Goal: Task Accomplishment & Management: Manage account settings

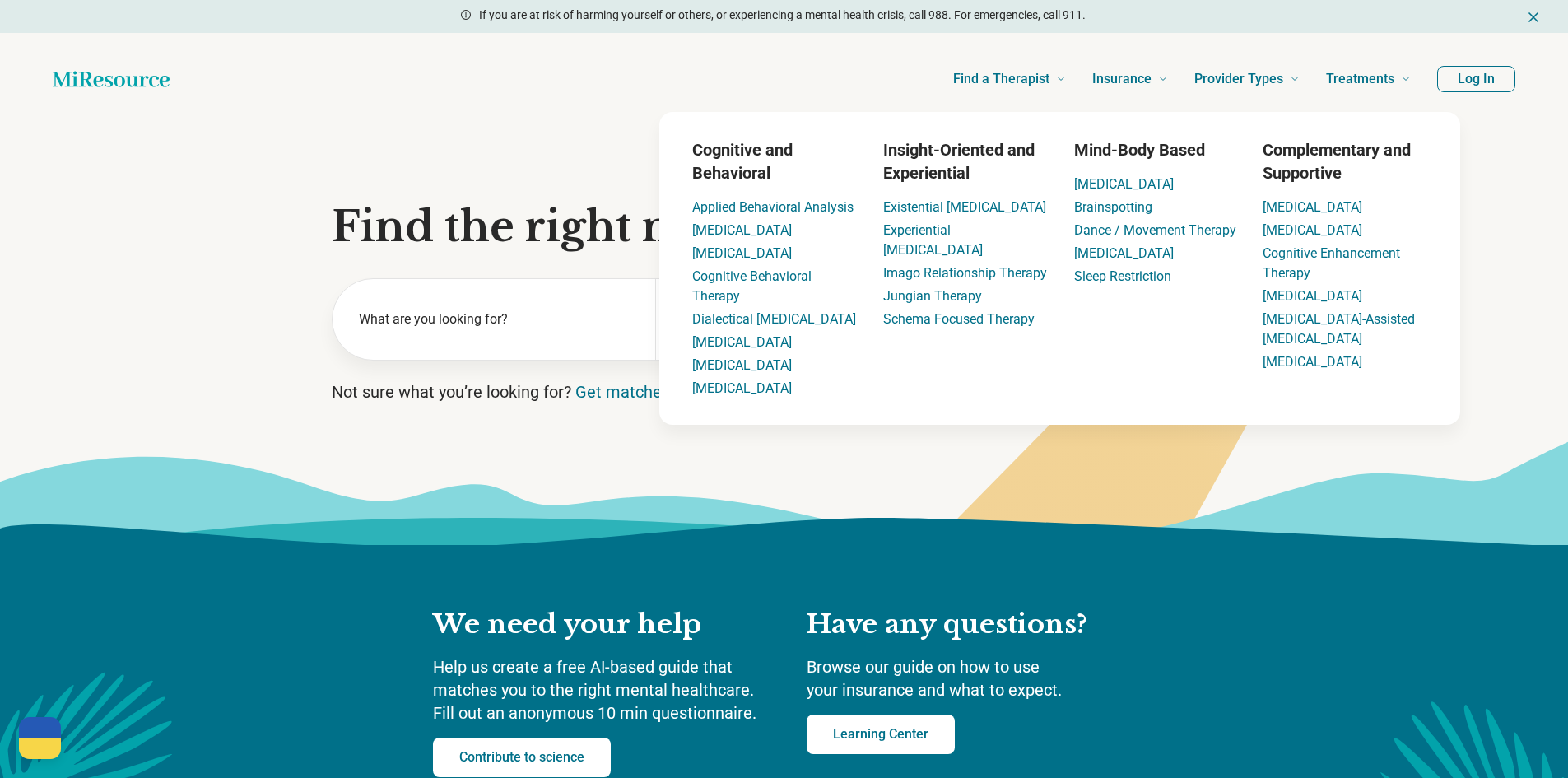
click at [1471, 68] on button "Log In" at bounding box center [1477, 78] width 78 height 26
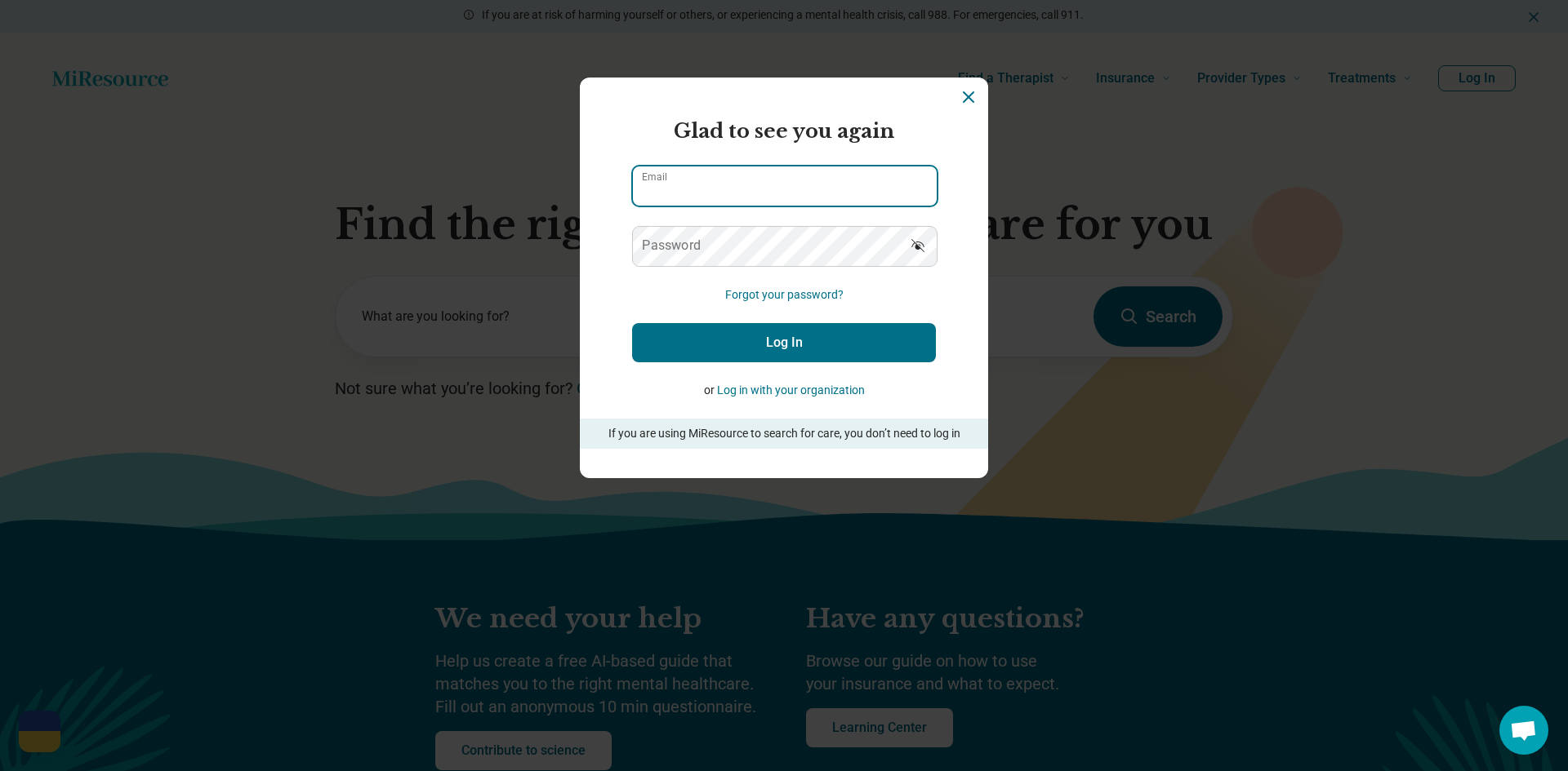
type input "**********"
click at [740, 338] on button "Log In" at bounding box center [784, 342] width 303 height 39
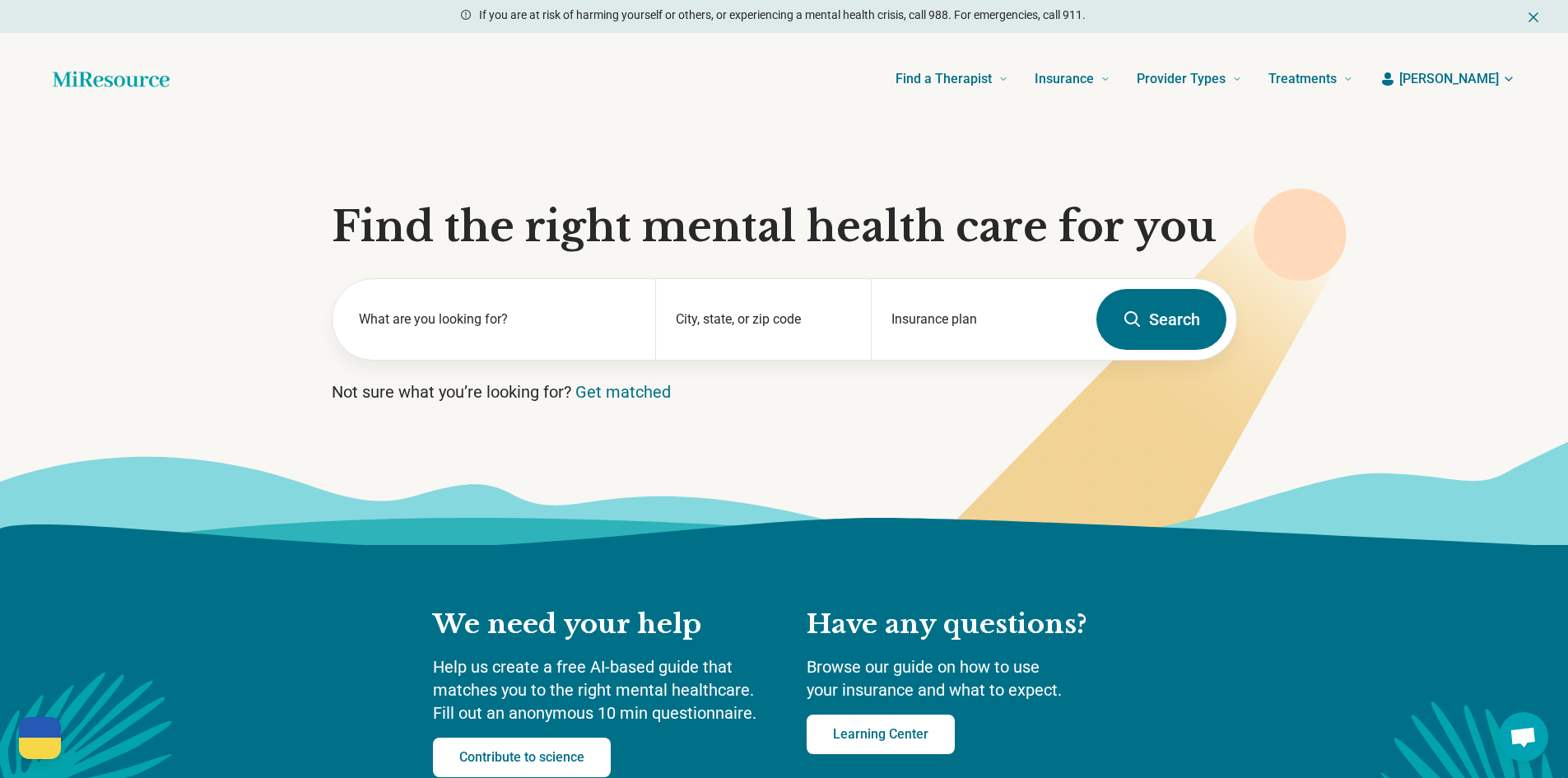
click at [1481, 80] on span "[PERSON_NAME]" at bounding box center [1449, 79] width 100 height 20
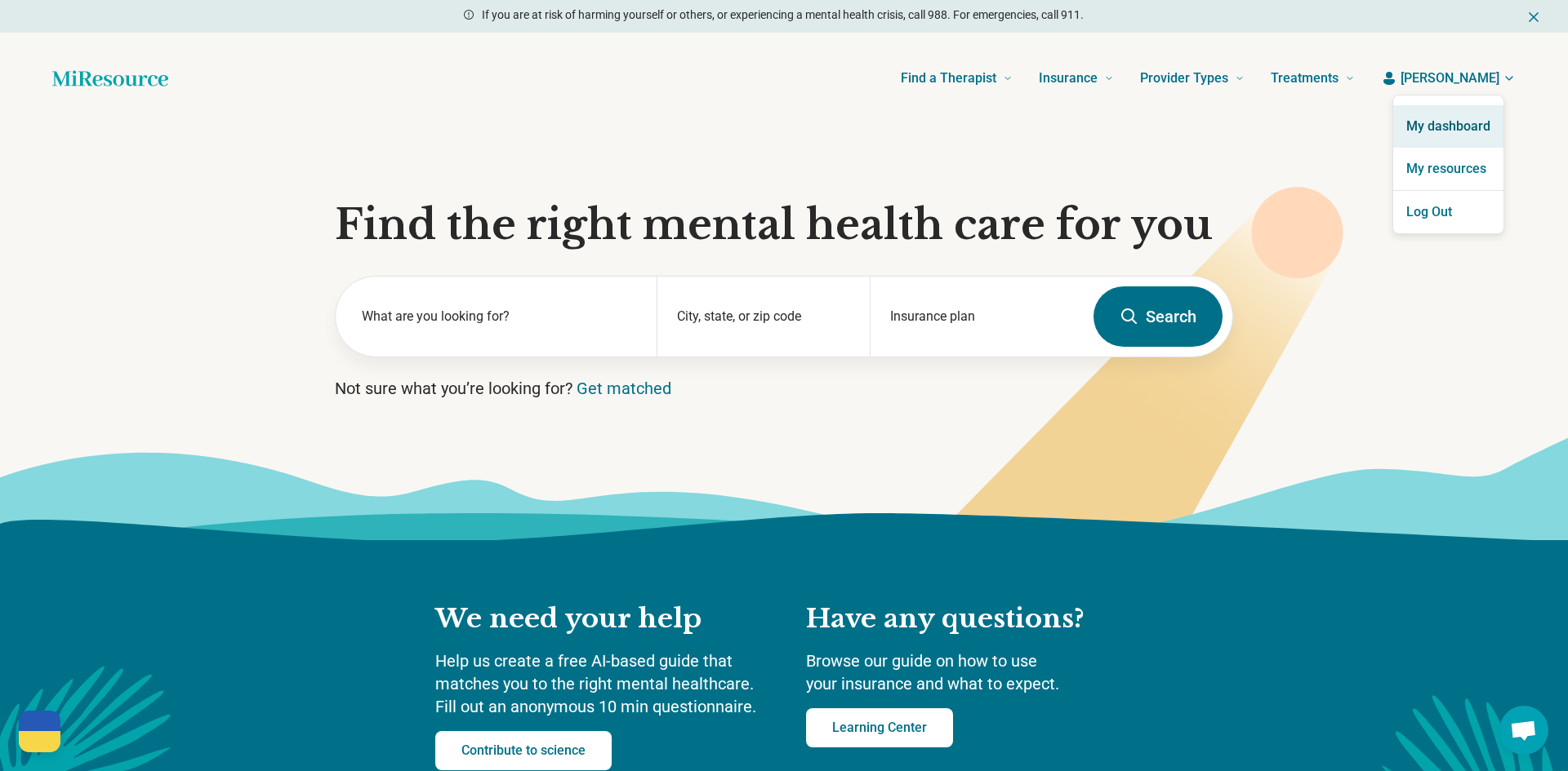
click at [1454, 123] on link "My dashboard" at bounding box center [1447, 126] width 110 height 43
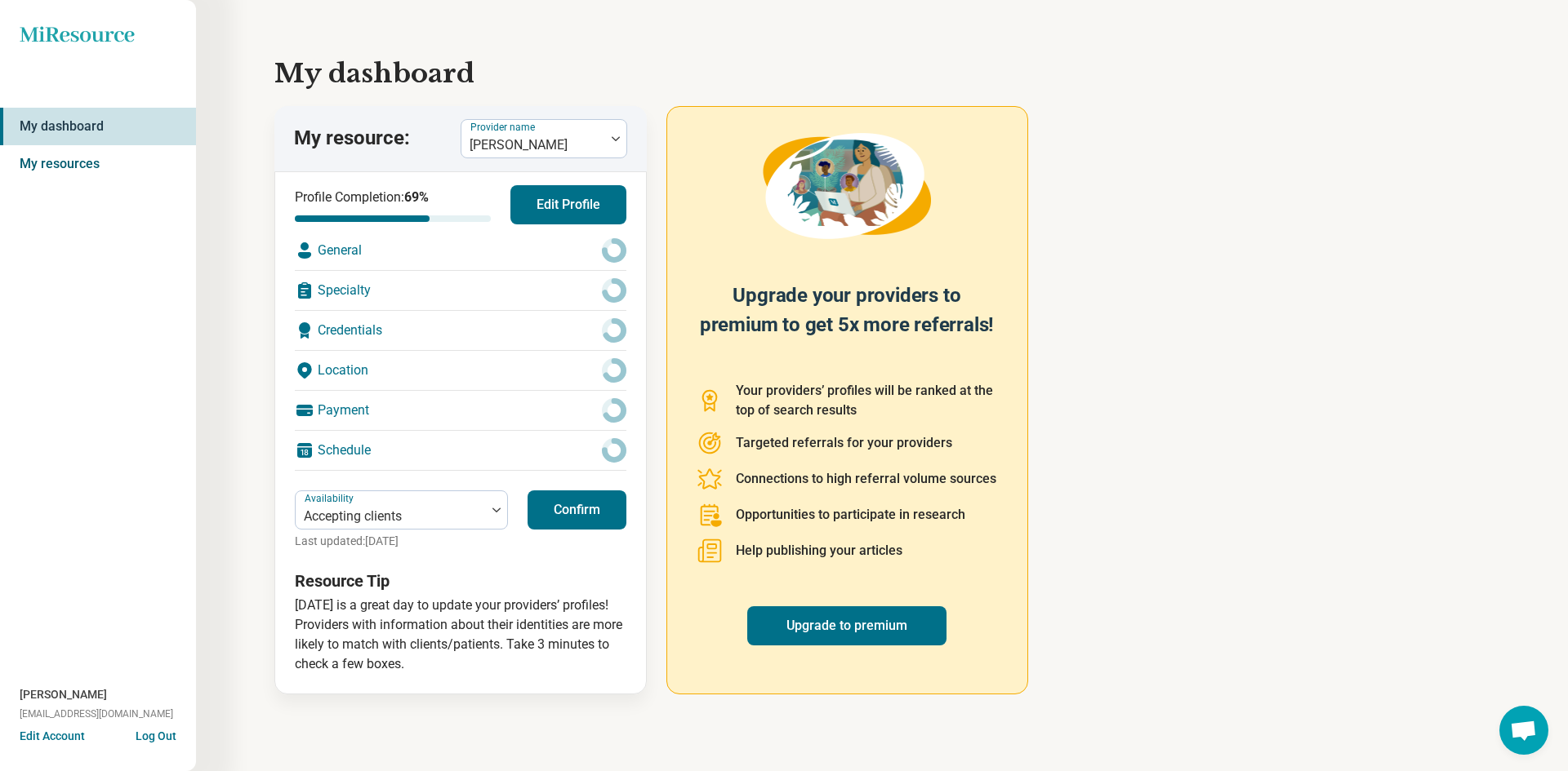
click at [62, 159] on link "My resources" at bounding box center [97, 163] width 196 height 38
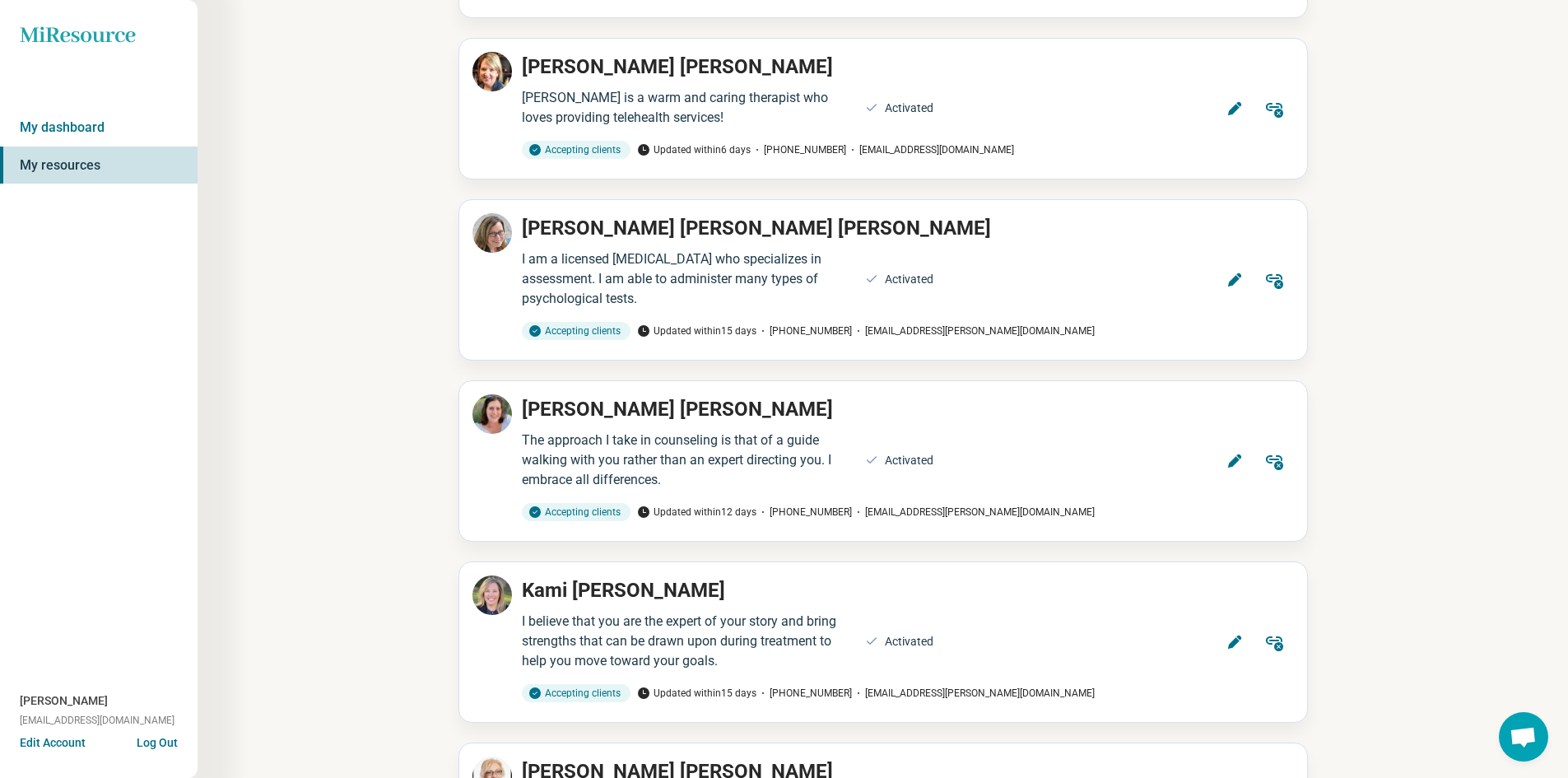
scroll to position [247, 0]
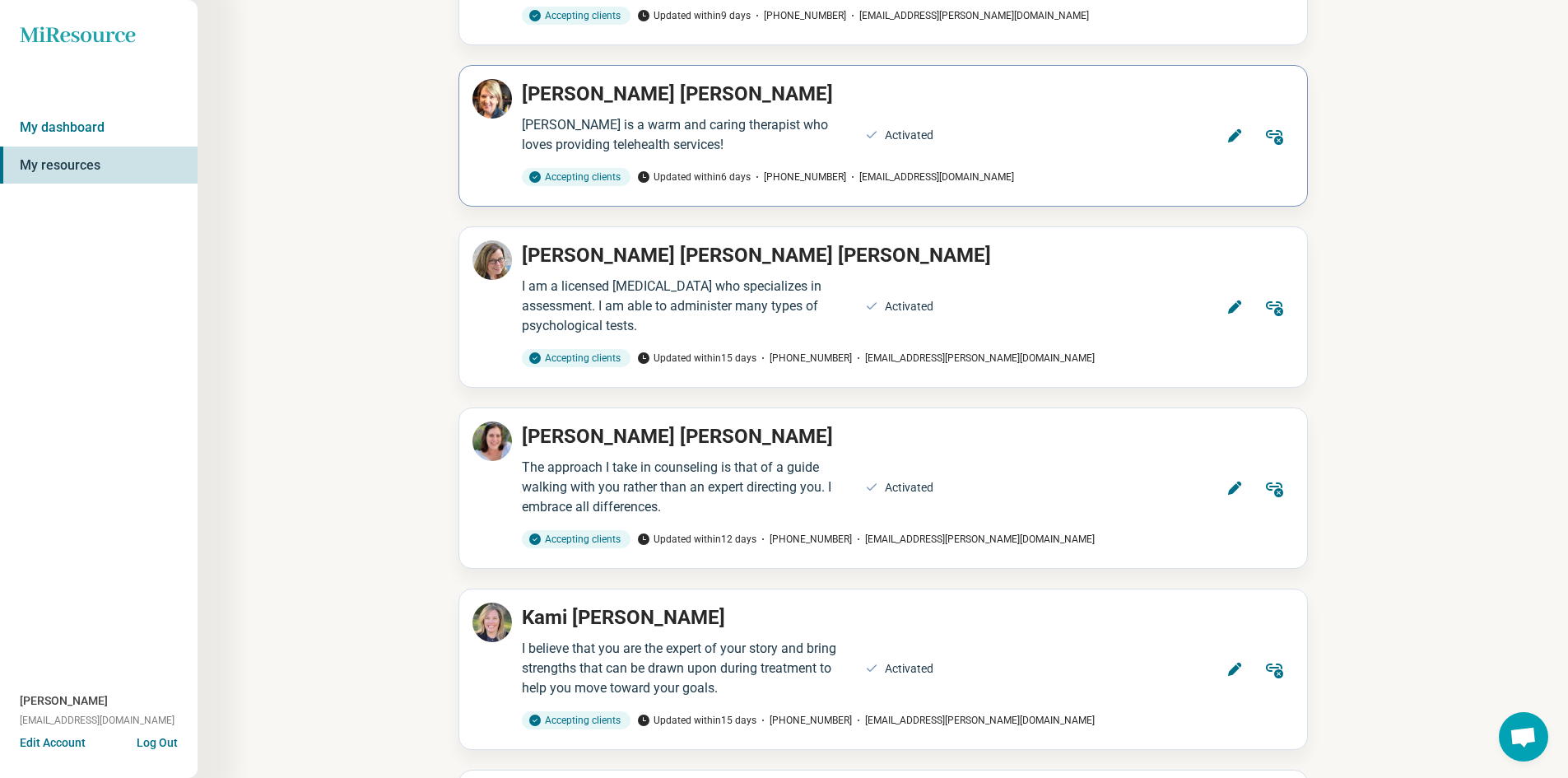
click at [1223, 135] on button "Edit" at bounding box center [1235, 135] width 39 height 39
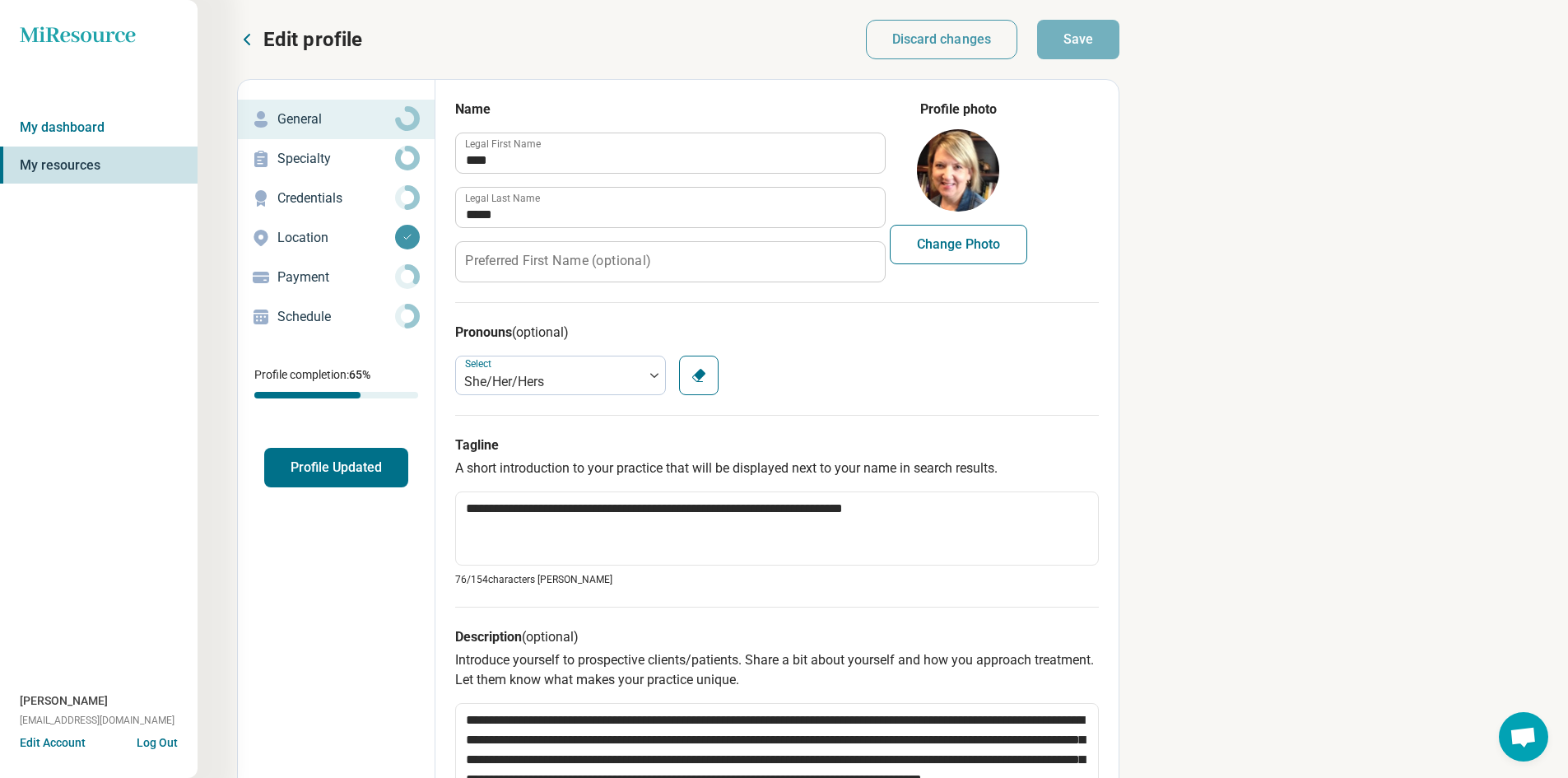
click at [246, 45] on icon at bounding box center [247, 39] width 20 height 20
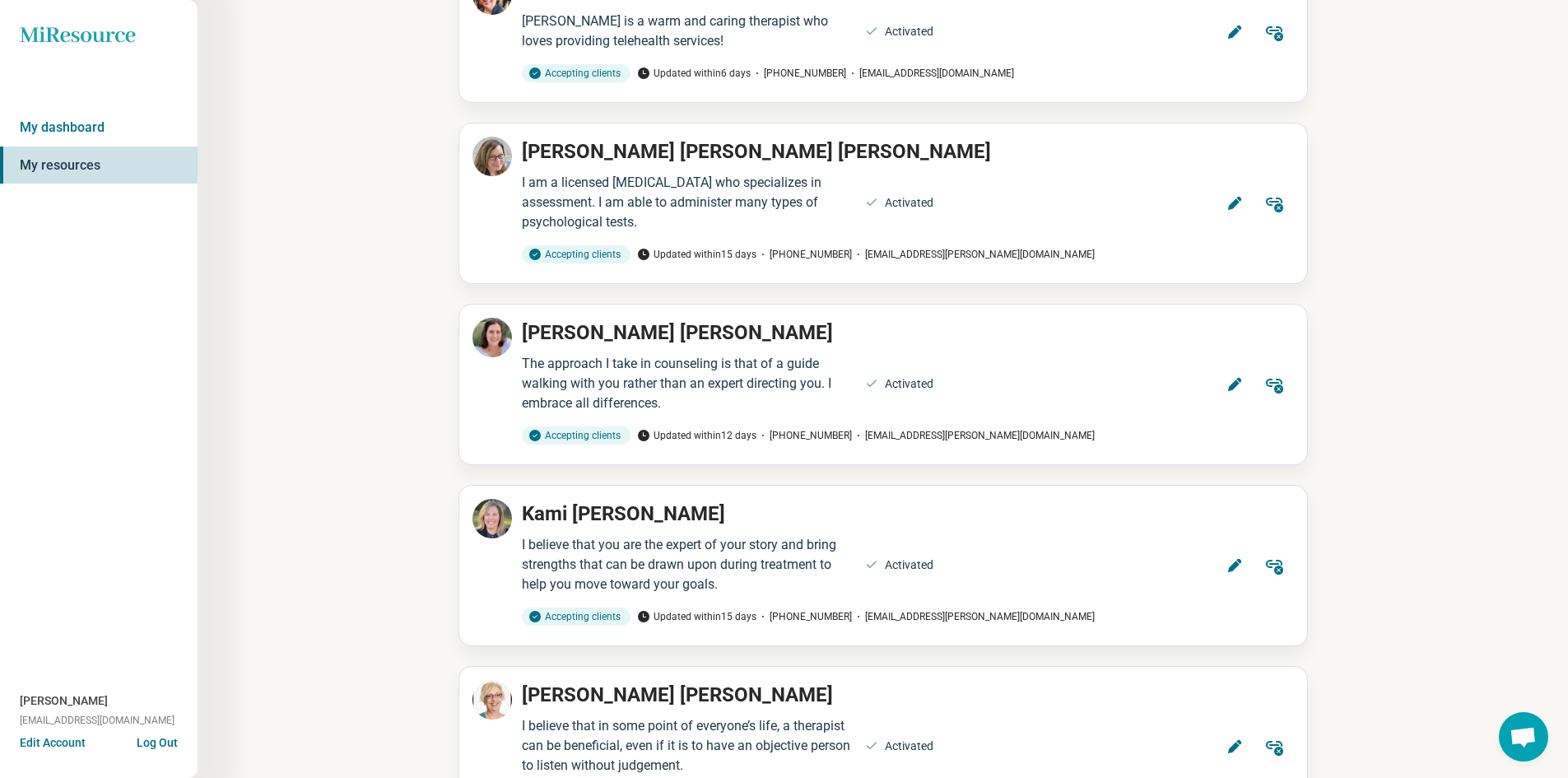
scroll to position [412, 0]
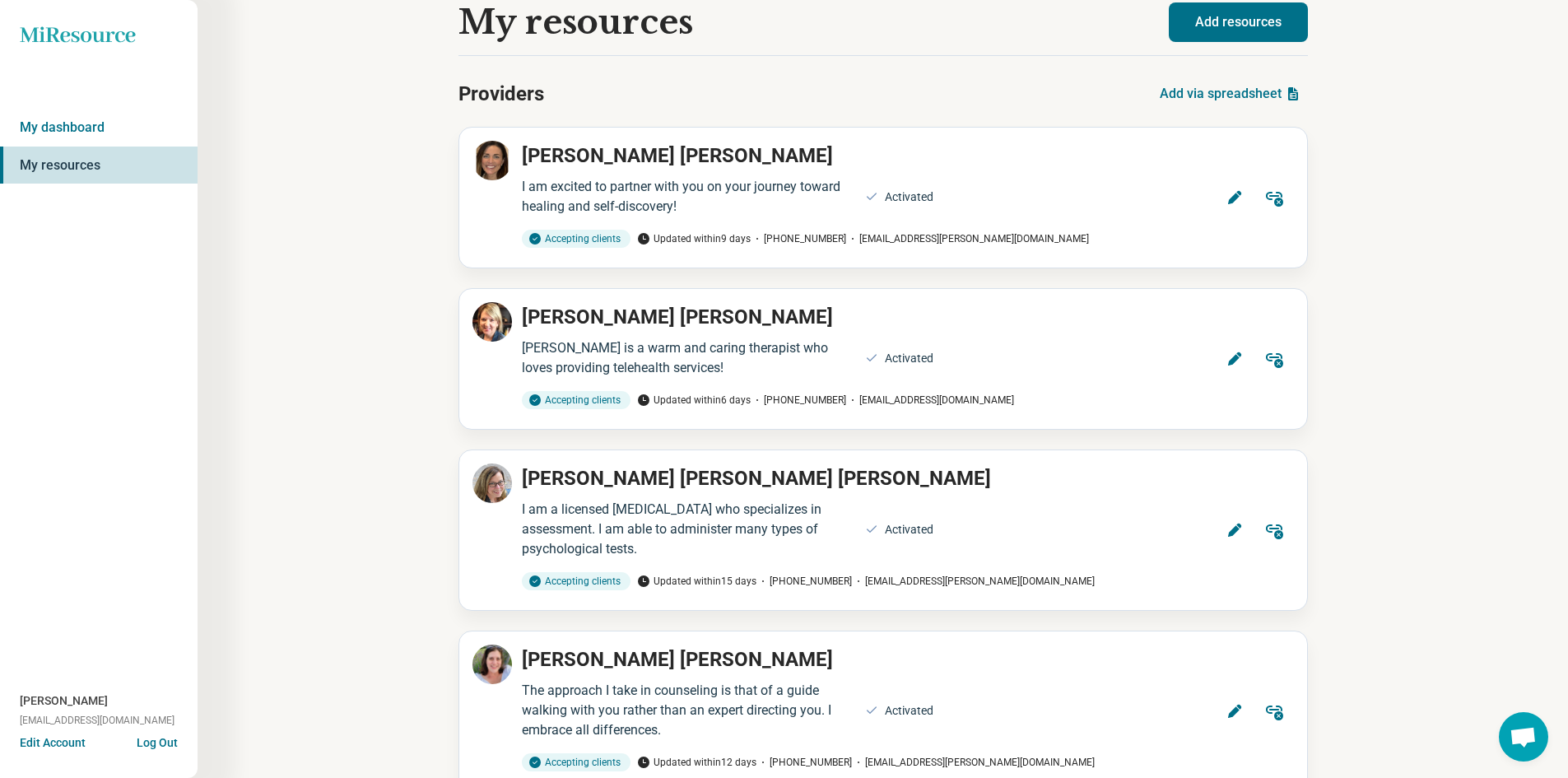
scroll to position [0, 0]
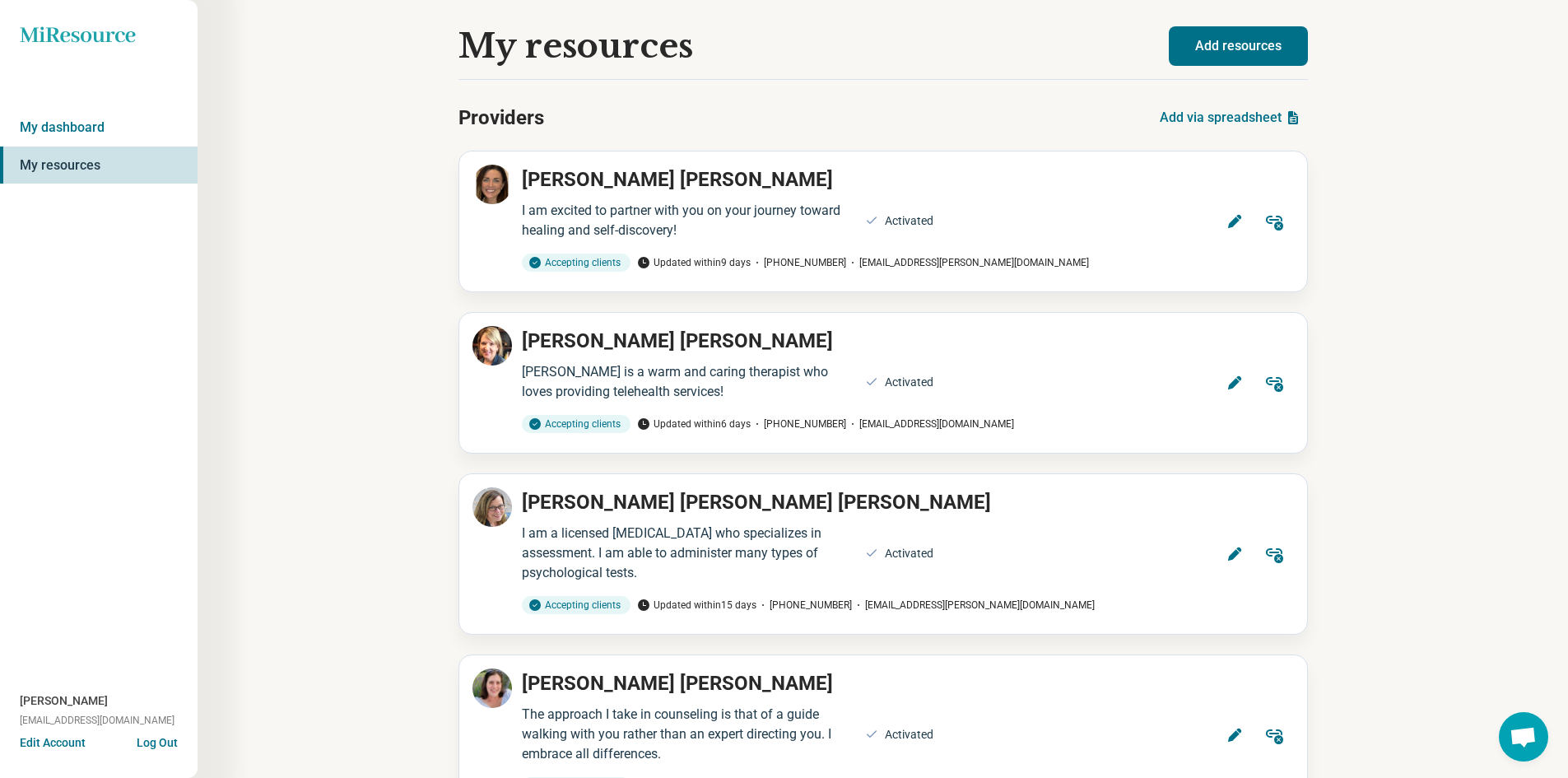
click at [160, 730] on div "[PERSON_NAME] [EMAIL_ADDRESS][DOMAIN_NAME]" at bounding box center [98, 713] width 197 height 42
click at [159, 736] on button "Log Out" at bounding box center [157, 741] width 41 height 13
